Goal: Navigation & Orientation: Find specific page/section

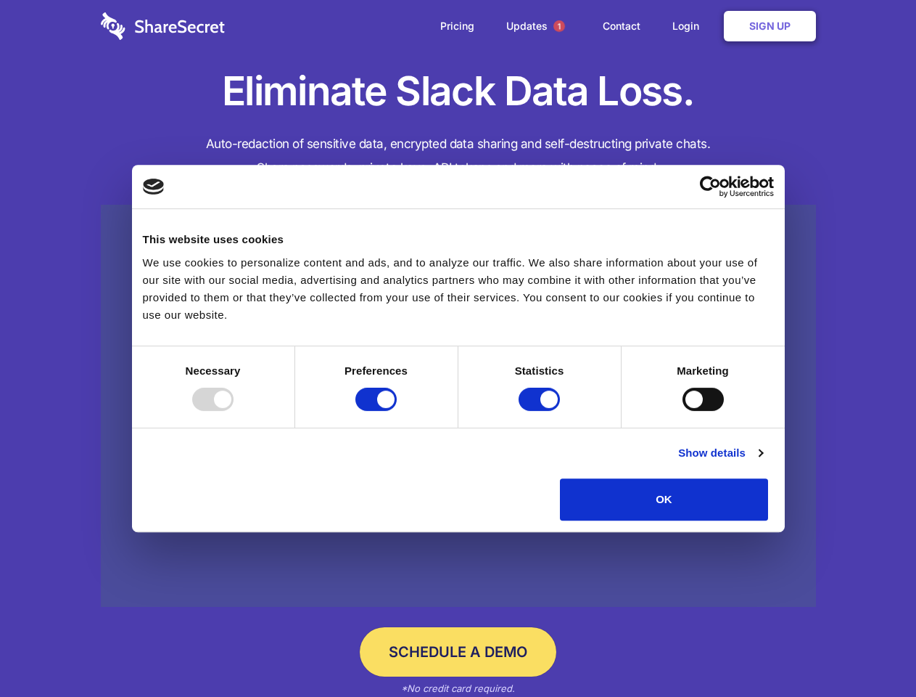
click at [234, 411] on div at bounding box center [212, 398] width 41 height 23
click at [397, 411] on input "Preferences" at bounding box center [376, 398] width 41 height 23
checkbox input "false"
click at [541, 411] on input "Statistics" at bounding box center [539, 398] width 41 height 23
checkbox input "false"
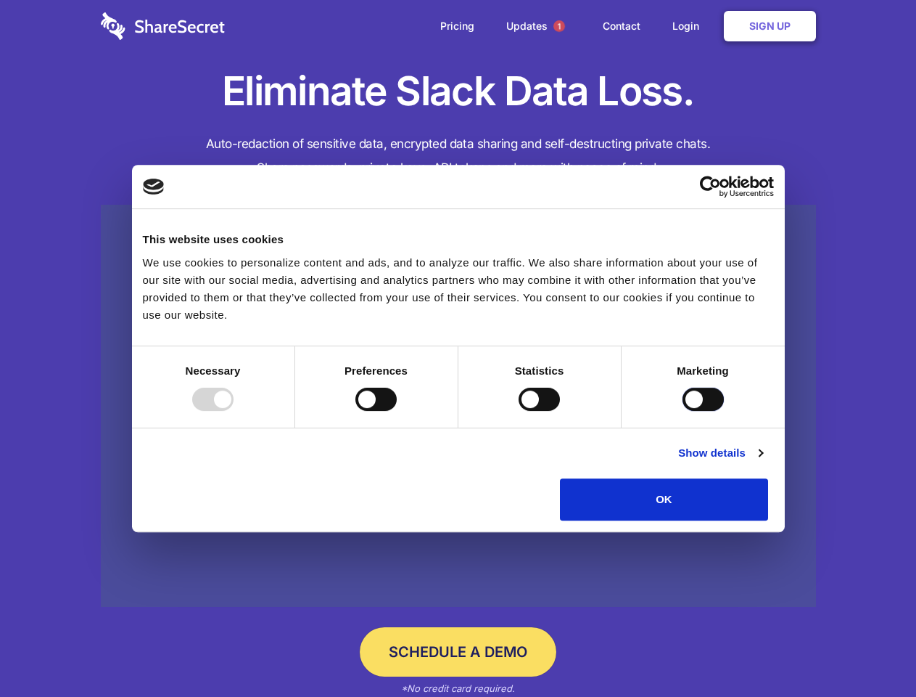
click at [683, 411] on input "Marketing" at bounding box center [703, 398] width 41 height 23
checkbox input "true"
click at [763, 462] on link "Show details" at bounding box center [720, 452] width 84 height 17
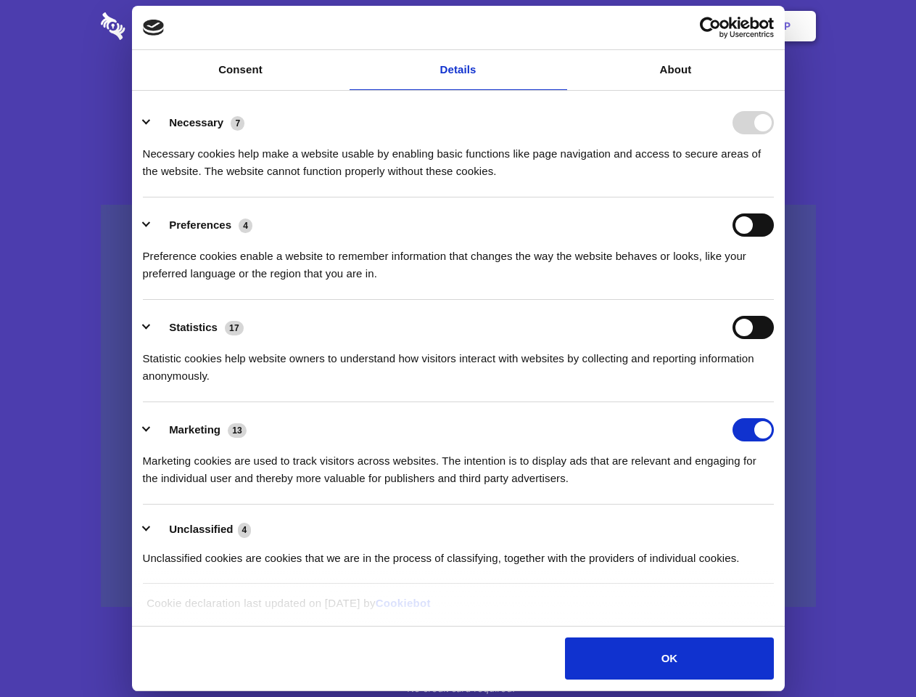
click at [774, 197] on li "Necessary 7 Necessary cookies help make a website usable by enabling basic func…" at bounding box center [458, 146] width 631 height 102
click at [559, 26] on span "1" at bounding box center [560, 26] width 12 height 12
